Goal: Task Accomplishment & Management: Use online tool/utility

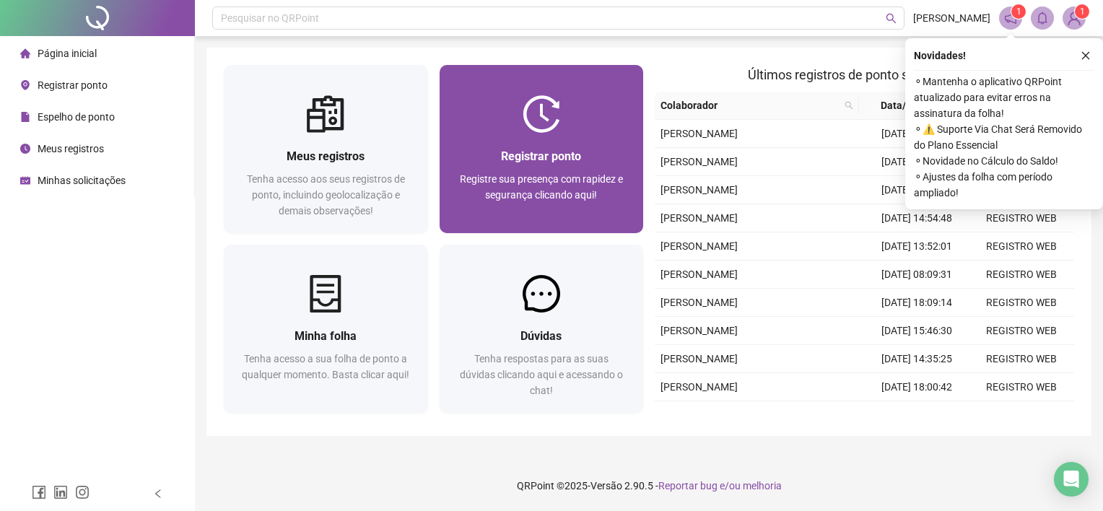
click at [600, 154] on div "Registrar ponto" at bounding box center [542, 156] width 170 height 18
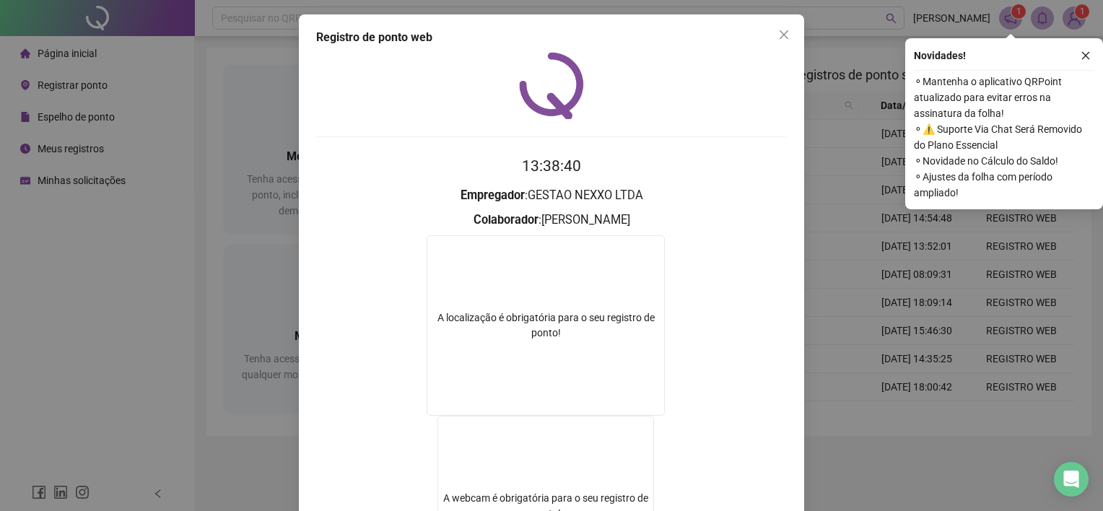
drag, startPoint x: 780, startPoint y: 32, endPoint x: 850, endPoint y: 0, distance: 76.9
click at [784, 29] on span "Close" at bounding box center [783, 35] width 23 height 12
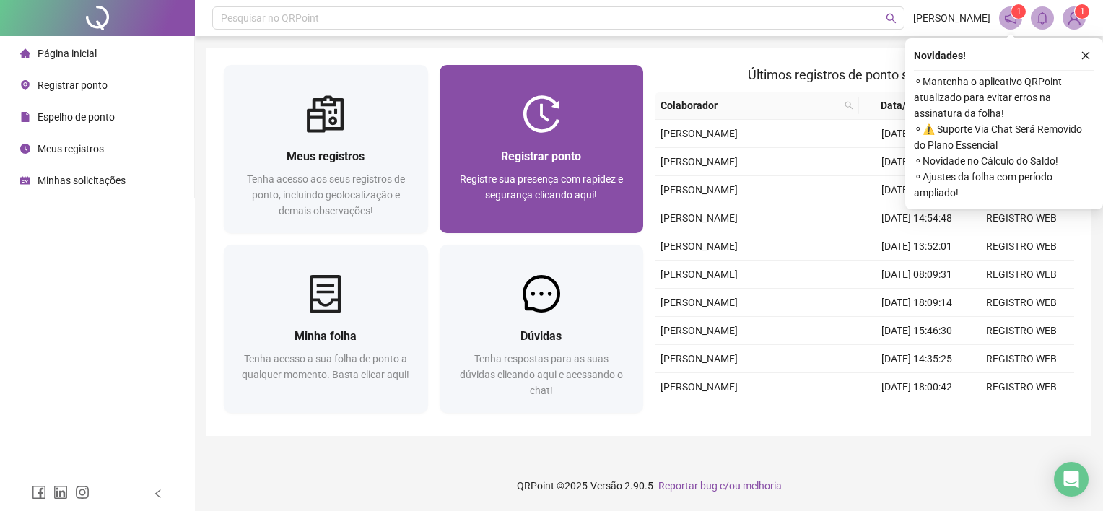
click at [535, 113] on img at bounding box center [542, 114] width 38 height 38
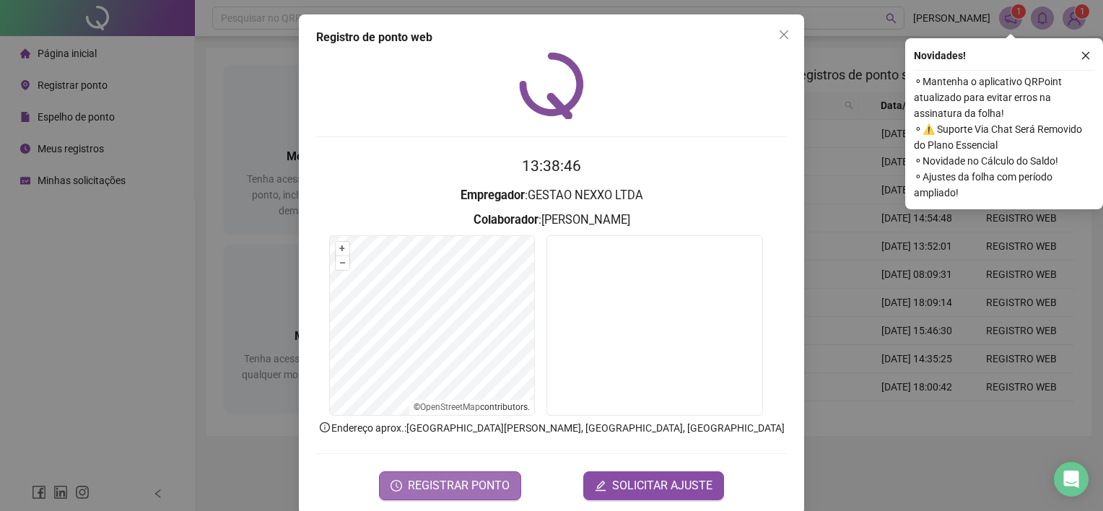
click at [465, 484] on span "REGISTRAR PONTO" at bounding box center [459, 485] width 102 height 17
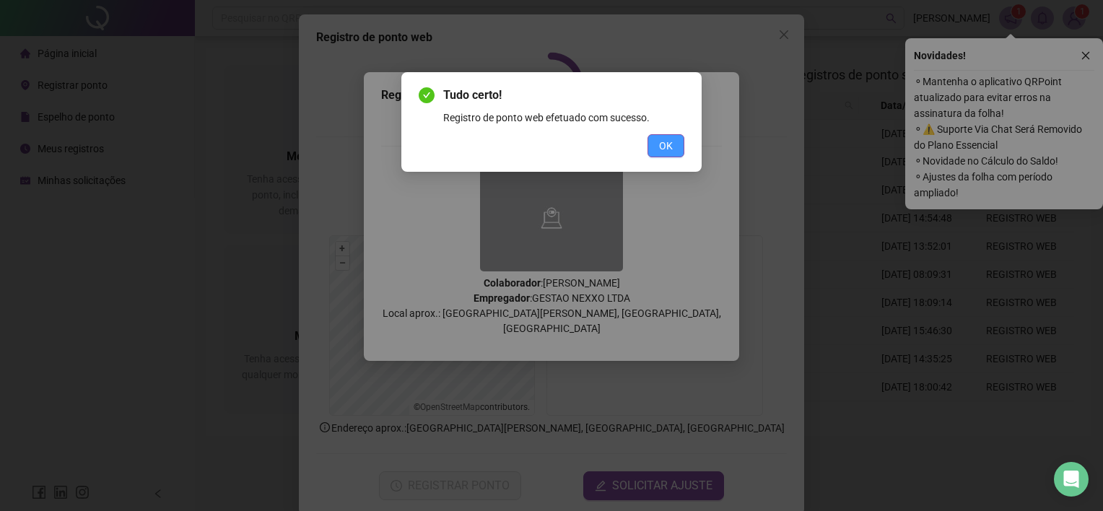
click at [654, 144] on button "OK" at bounding box center [666, 145] width 37 height 23
